Goal: Entertainment & Leisure: Consume media (video, audio)

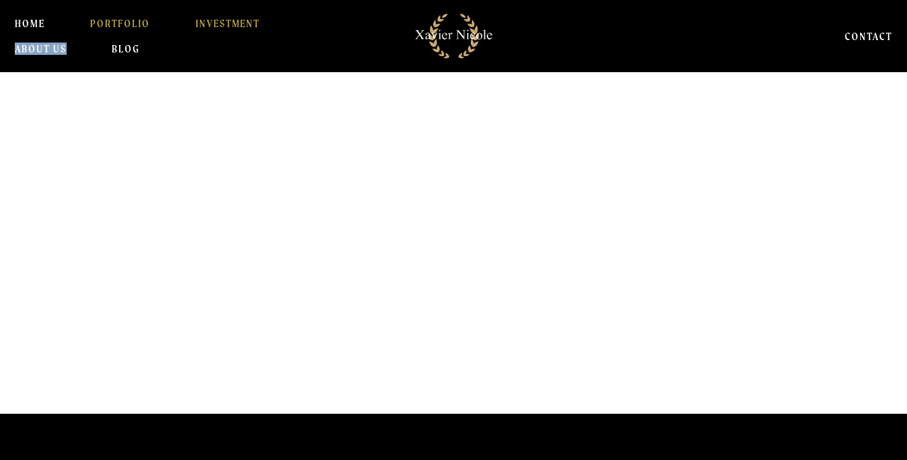
click at [126, 27] on link "PORTFOLIO" at bounding box center [120, 23] width 60 height 25
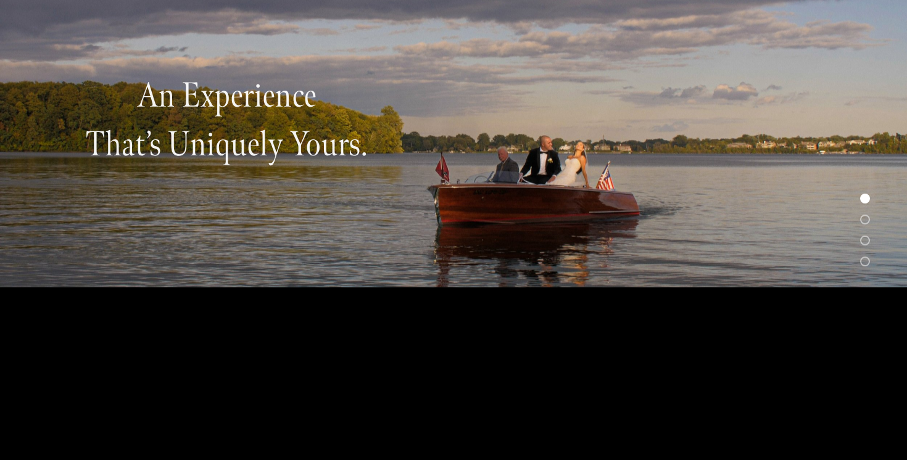
scroll to position [172, 0]
click at [869, 218] on div at bounding box center [865, 220] width 10 height 10
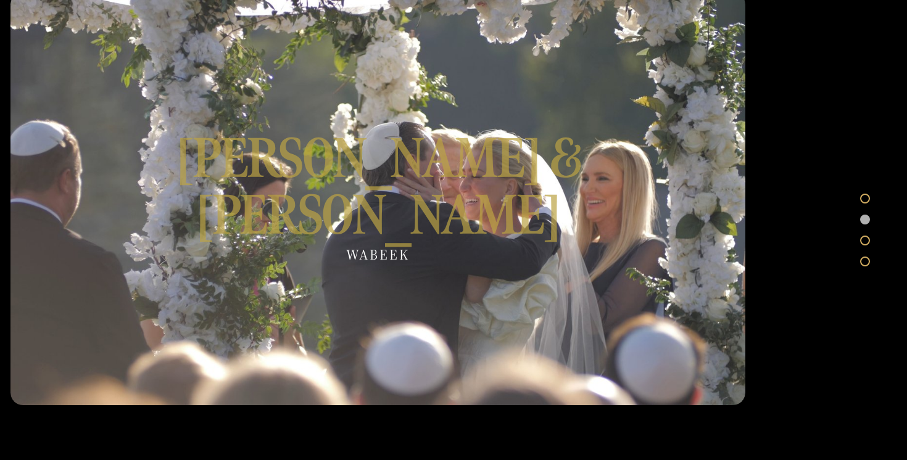
scroll to position [1380, 0]
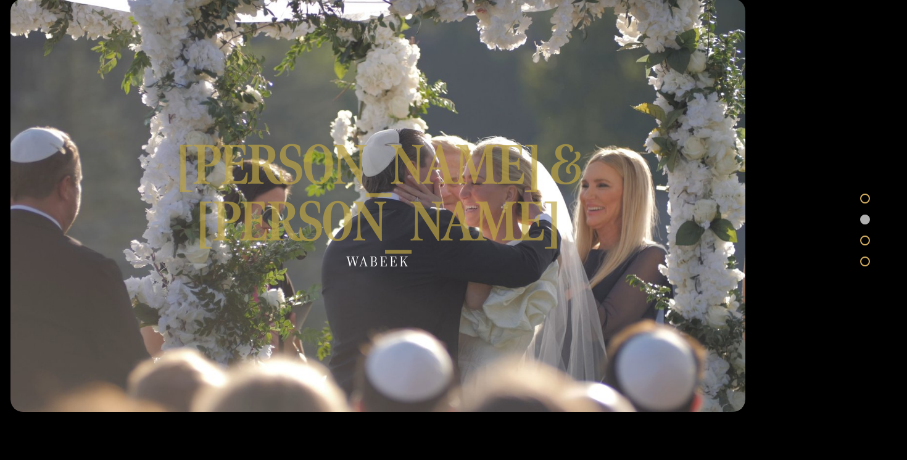
click at [485, 181] on div at bounding box center [377, 205] width 735 height 413
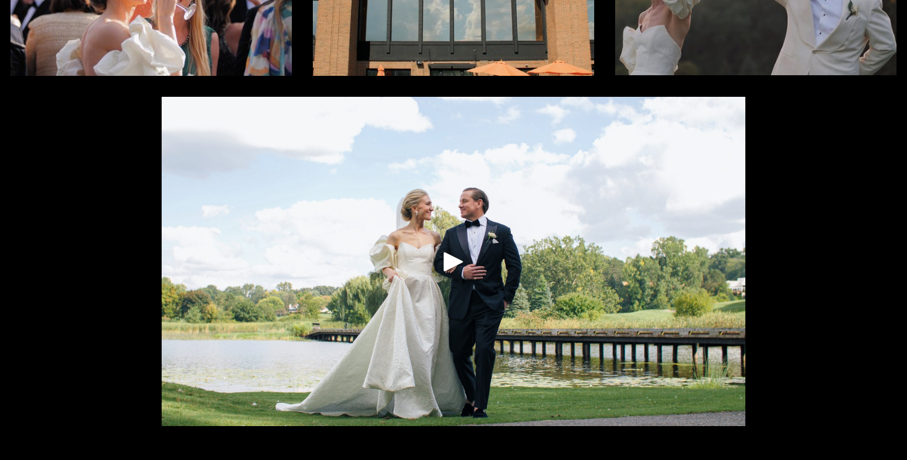
scroll to position [252, 0]
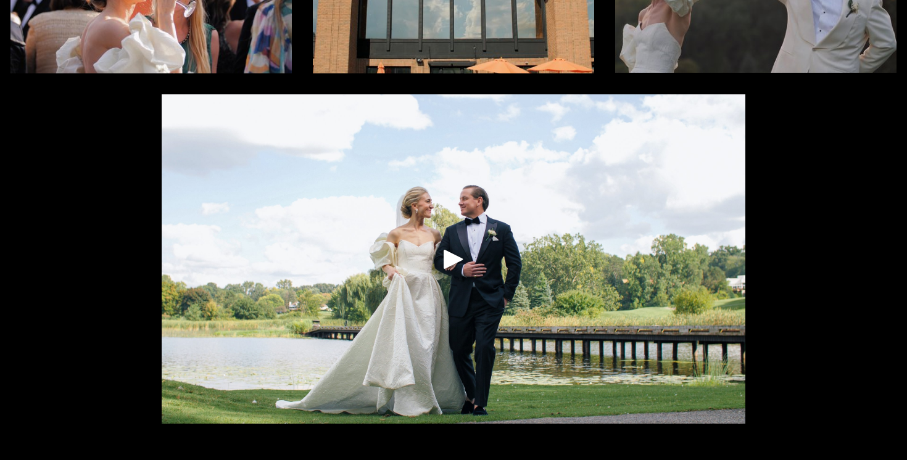
click at [442, 265] on div "Play" at bounding box center [454, 259] width 30 height 30
